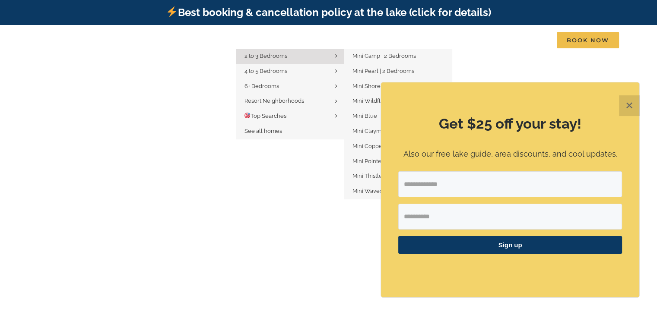
click at [277, 59] on span "2 to 3 Bedrooms" at bounding box center [265, 56] width 43 height 6
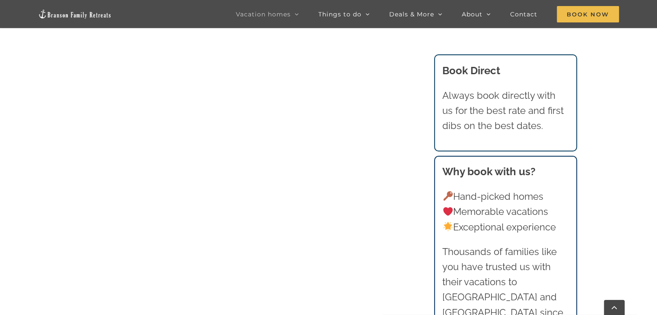
scroll to position [921, 0]
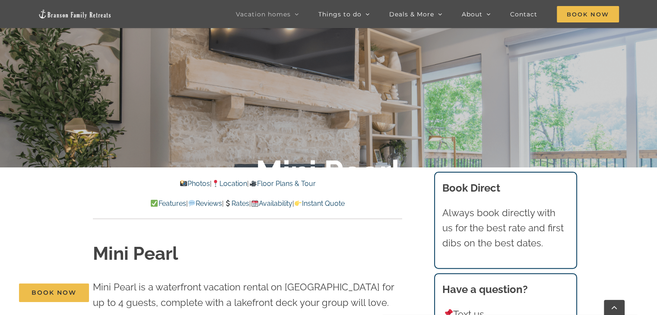
scroll to position [190, 0]
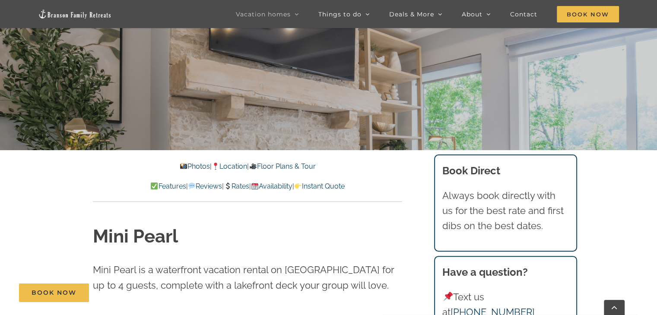
click at [237, 168] on link "Location" at bounding box center [229, 166] width 35 height 8
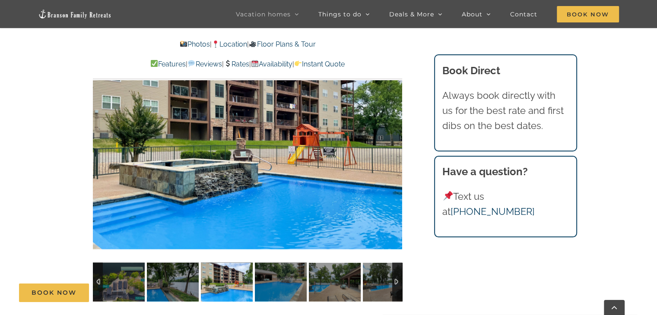
scroll to position [1744, 0]
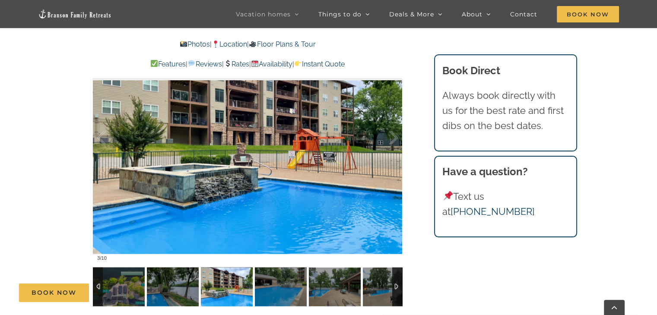
click at [240, 64] on link "Rates" at bounding box center [236, 64] width 25 height 8
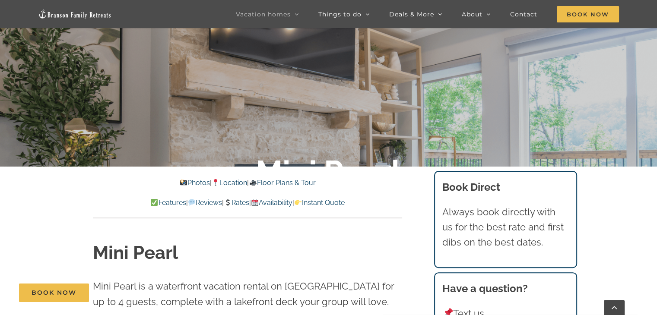
scroll to position [168, 0]
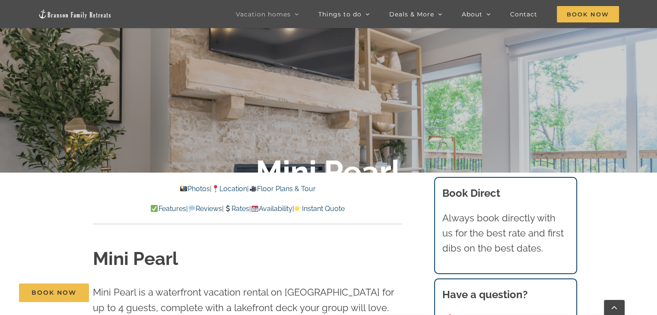
scroll to position [1571, 0]
